Goal: Check status

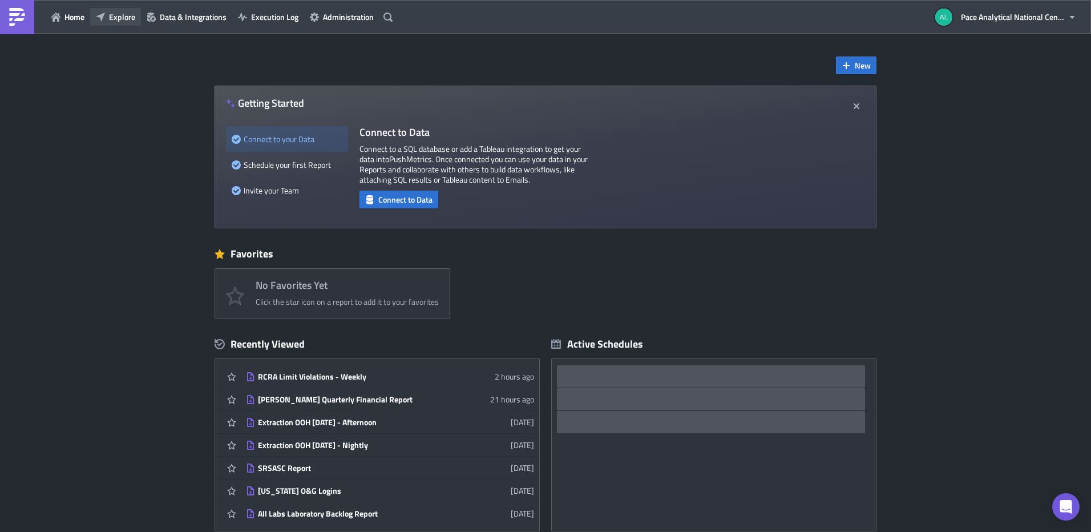
click at [120, 13] on span "Explore" at bounding box center [122, 17] width 26 height 12
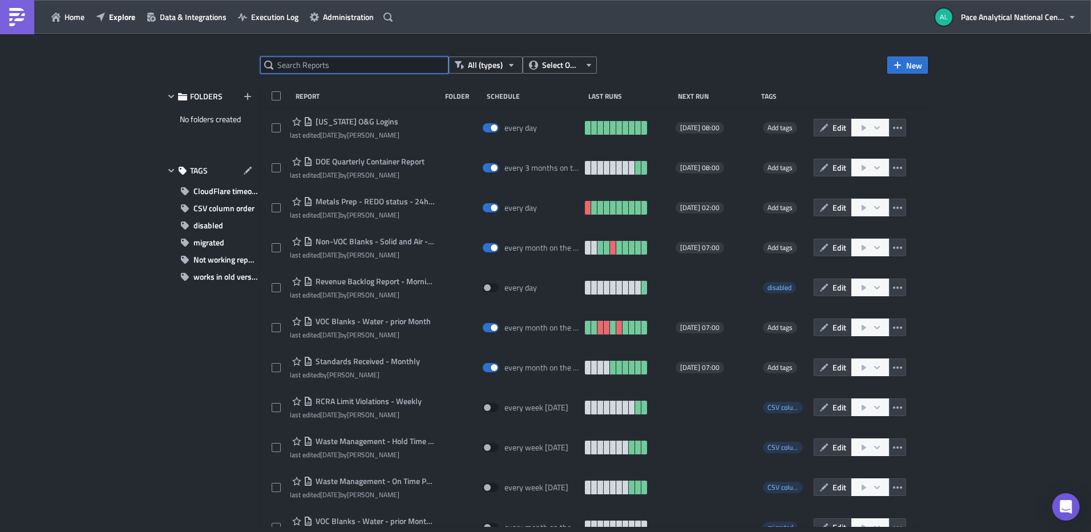
click at [327, 66] on input "text" at bounding box center [354, 64] width 188 height 17
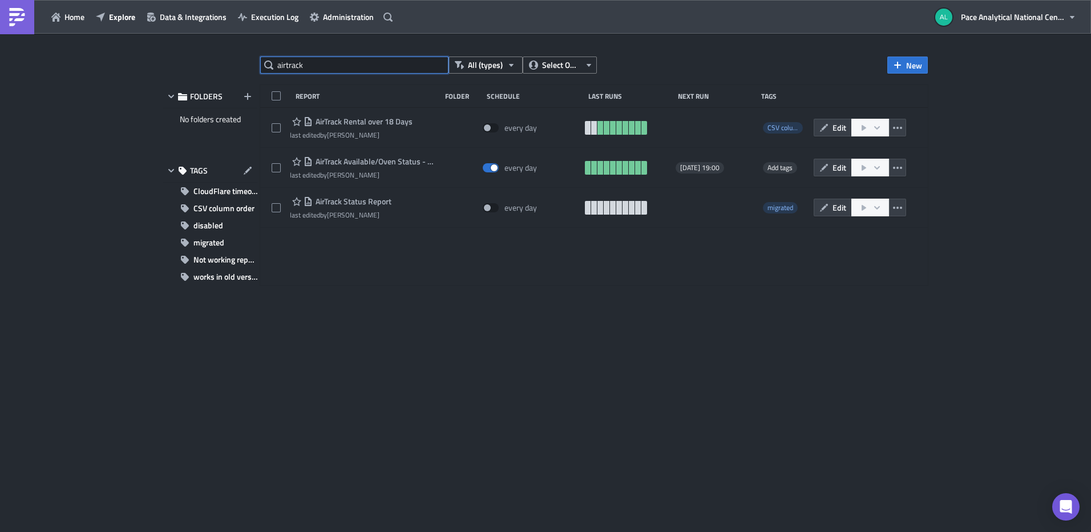
drag, startPoint x: 303, startPoint y: 64, endPoint x: 261, endPoint y: 62, distance: 42.3
click at [264, 62] on div "airtrack" at bounding box center [354, 64] width 188 height 17
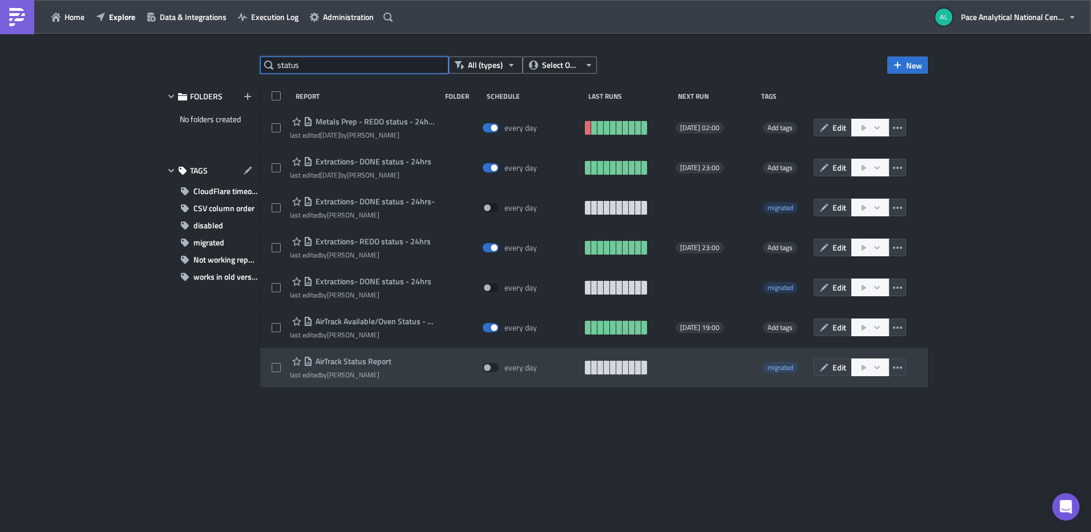
type input "status"
click at [359, 363] on span "AirTrack Status Report" at bounding box center [352, 361] width 79 height 10
